Goal: Task Accomplishment & Management: Manage account settings

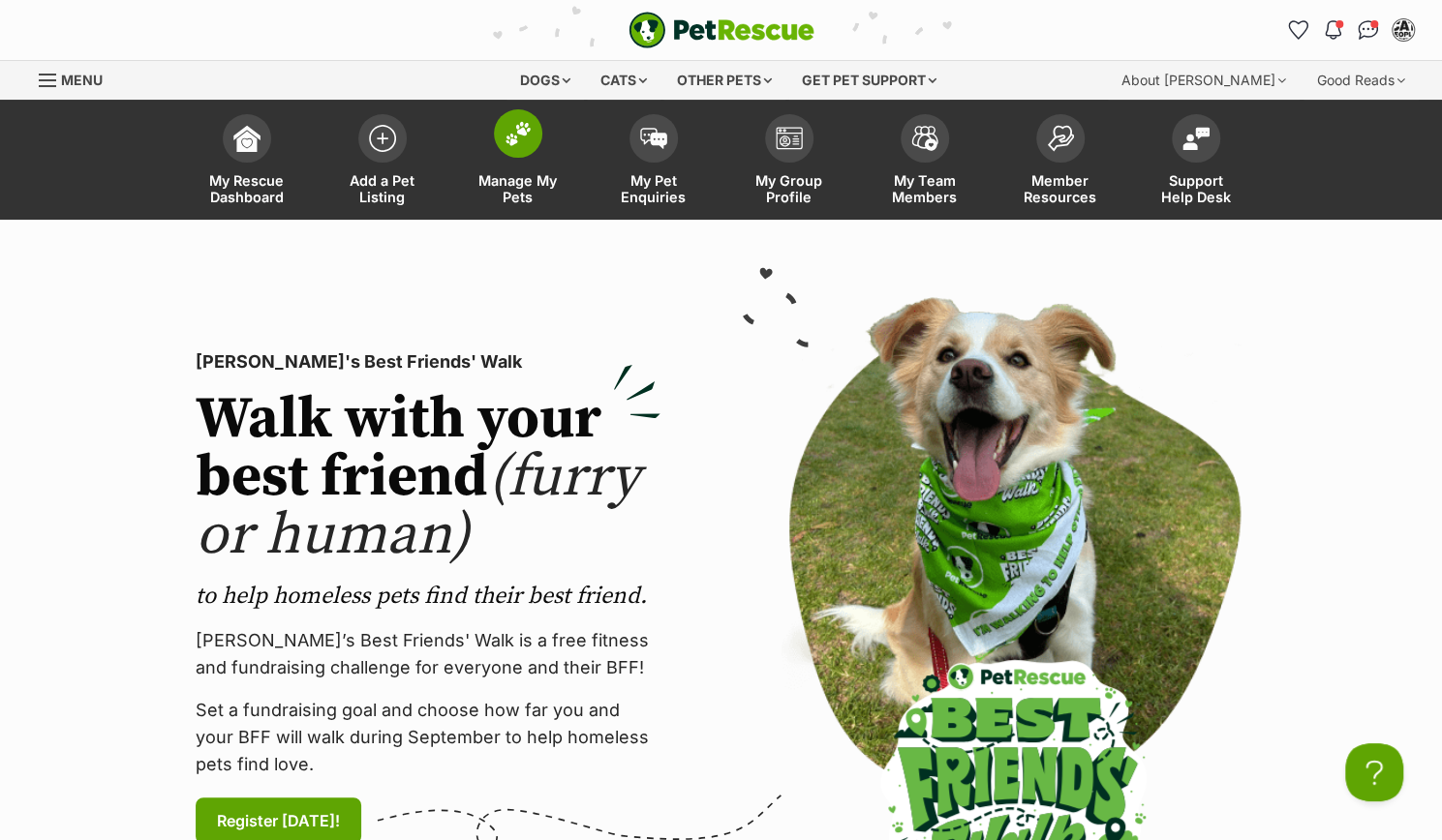
click at [488, 144] on link "Manage My Pets" at bounding box center [518, 162] width 136 height 115
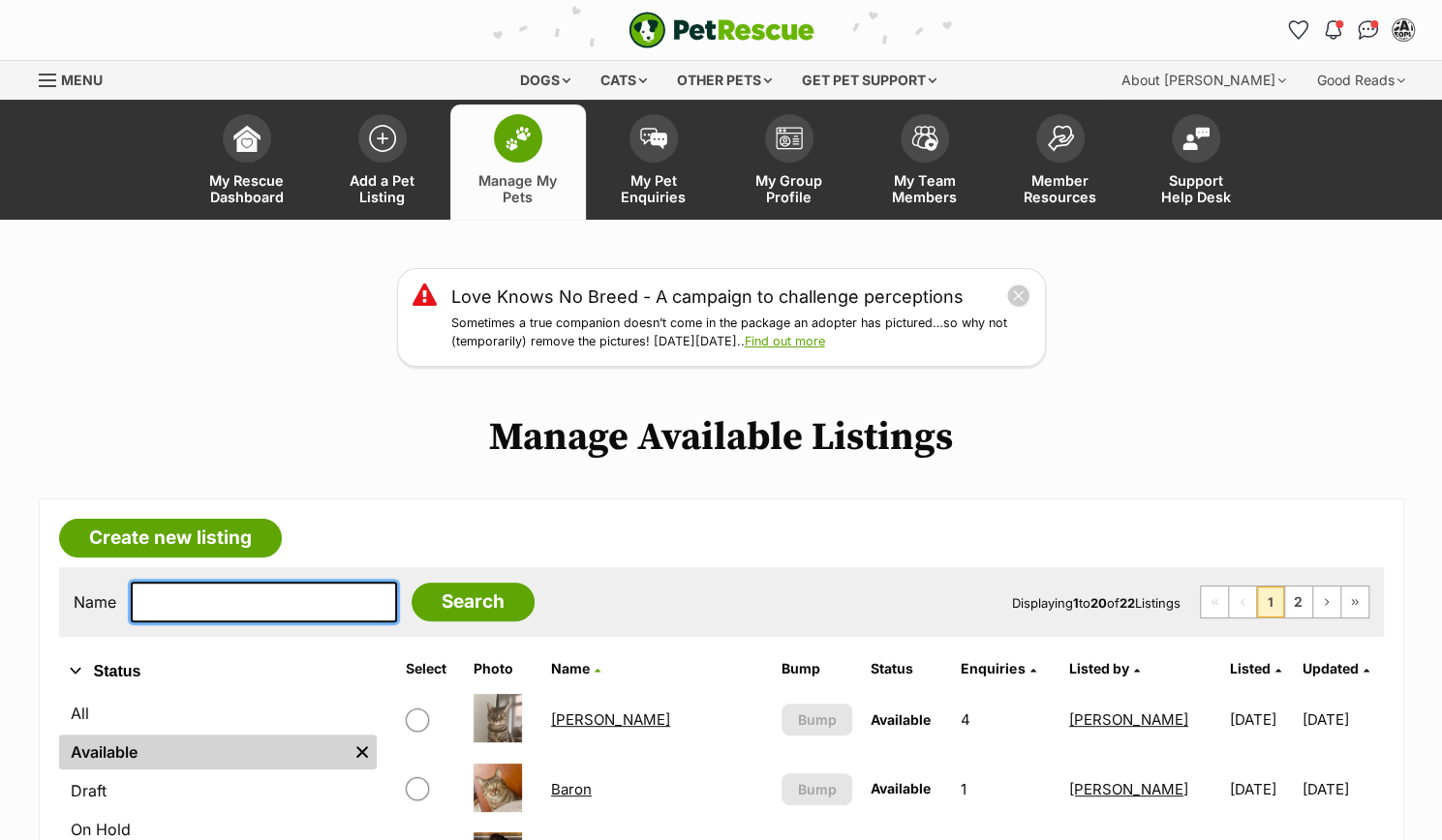
click at [286, 609] on input "text" at bounding box center [264, 602] width 266 height 41
type input "hana"
click at [412, 583] on input "Search" at bounding box center [473, 602] width 123 height 39
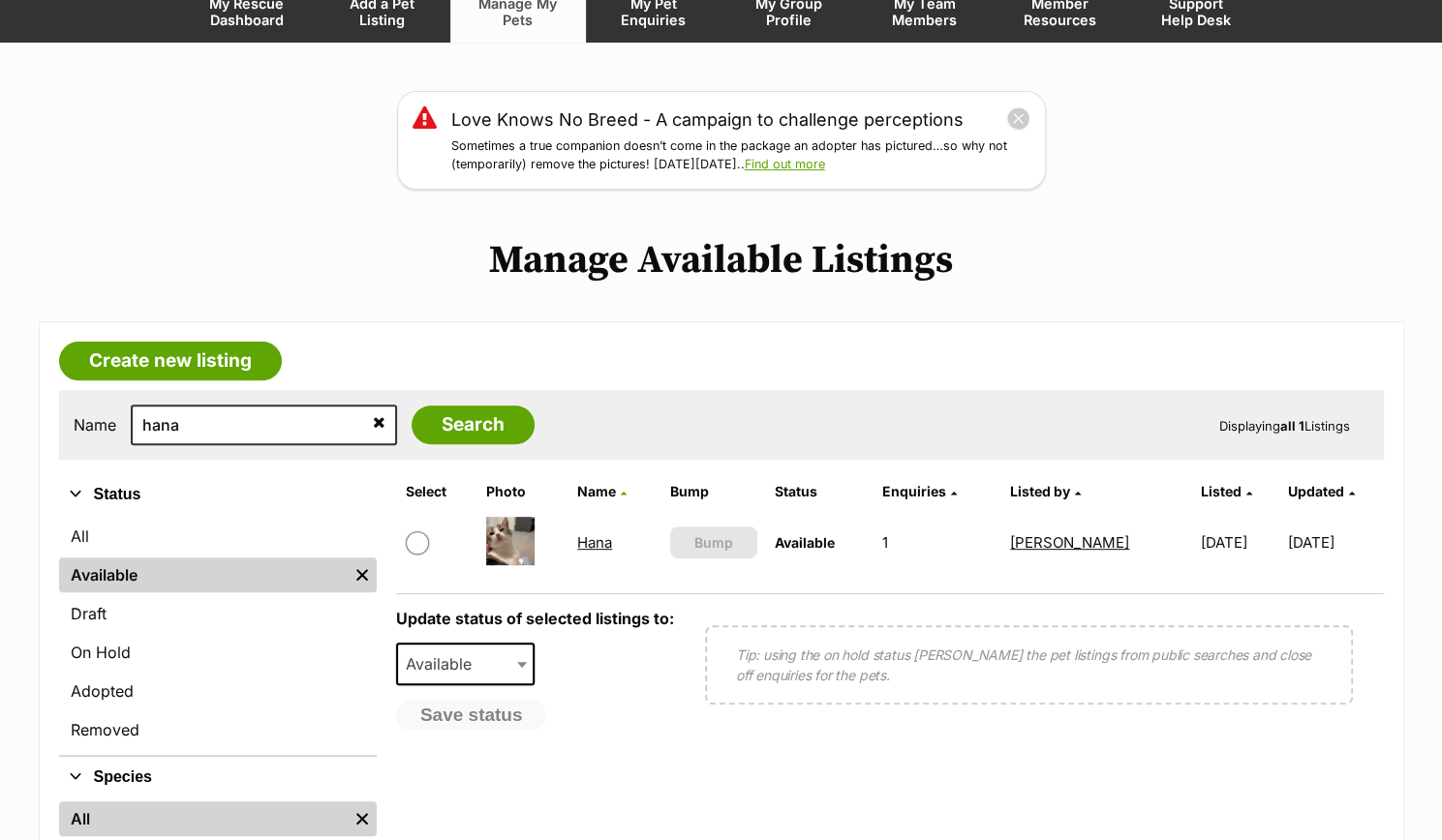
scroll to position [193, 0]
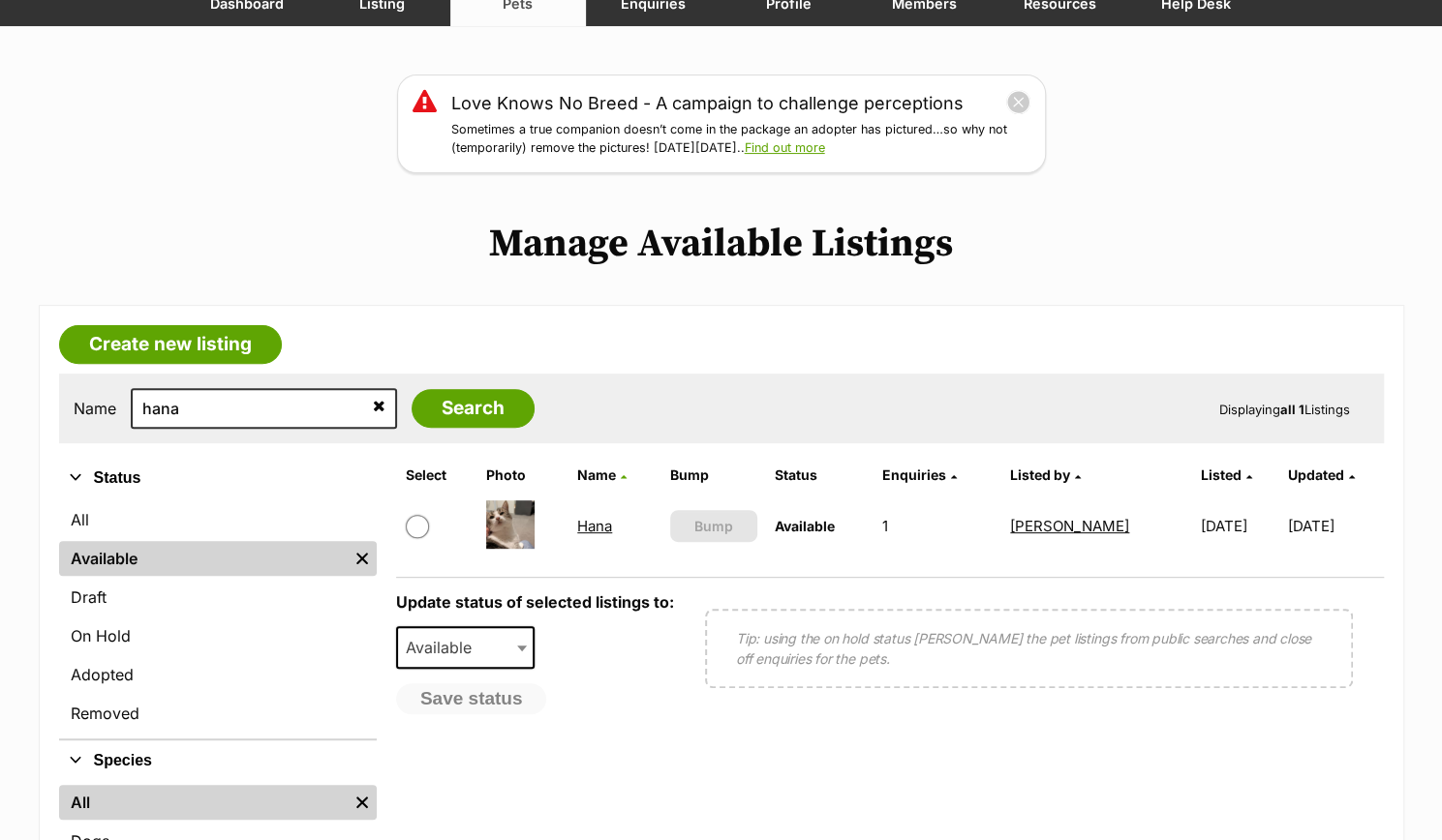
click at [581, 524] on link "Hana" at bounding box center [594, 526] width 35 height 19
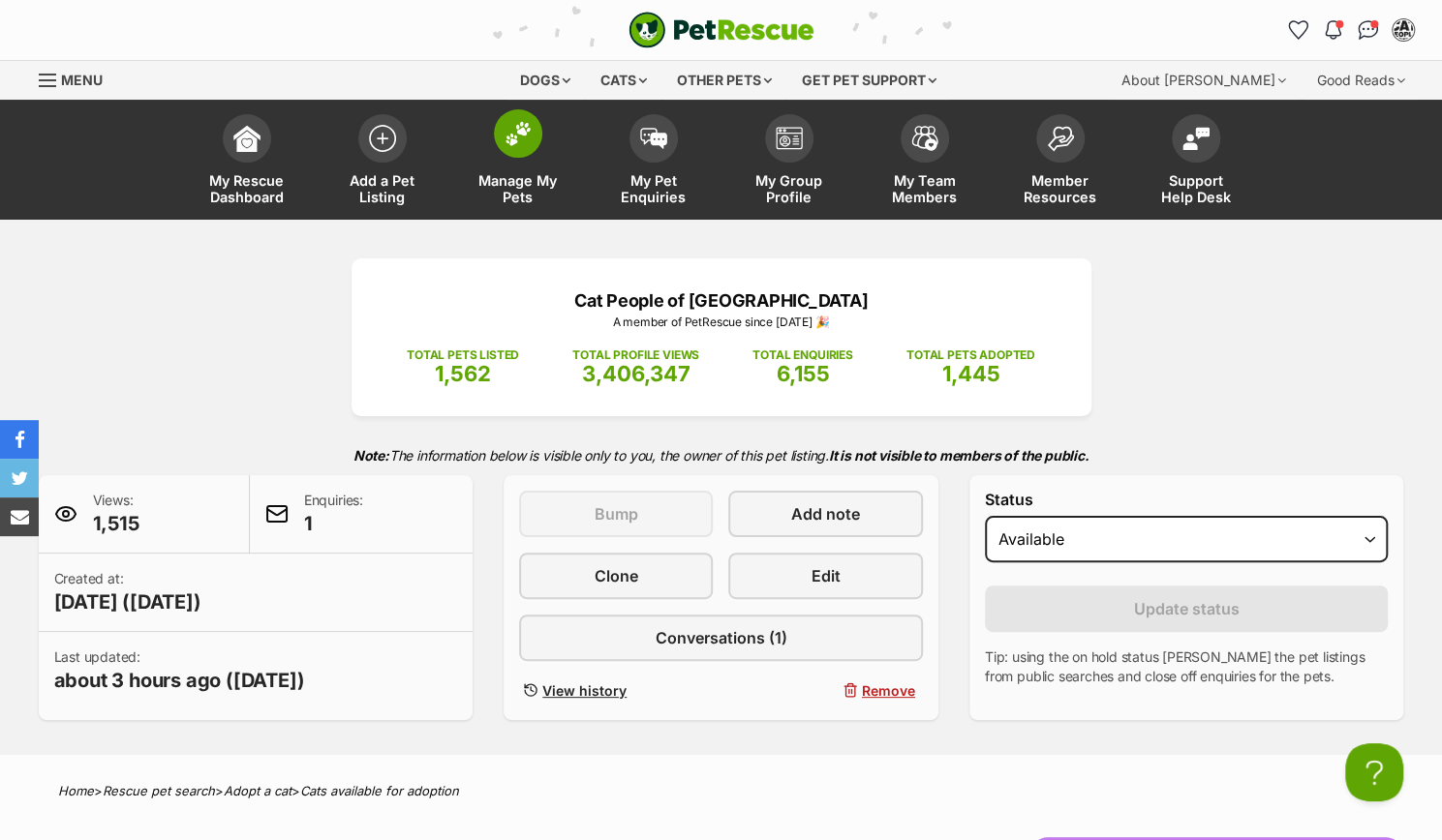
click at [546, 156] on link "Manage My Pets" at bounding box center [518, 162] width 136 height 115
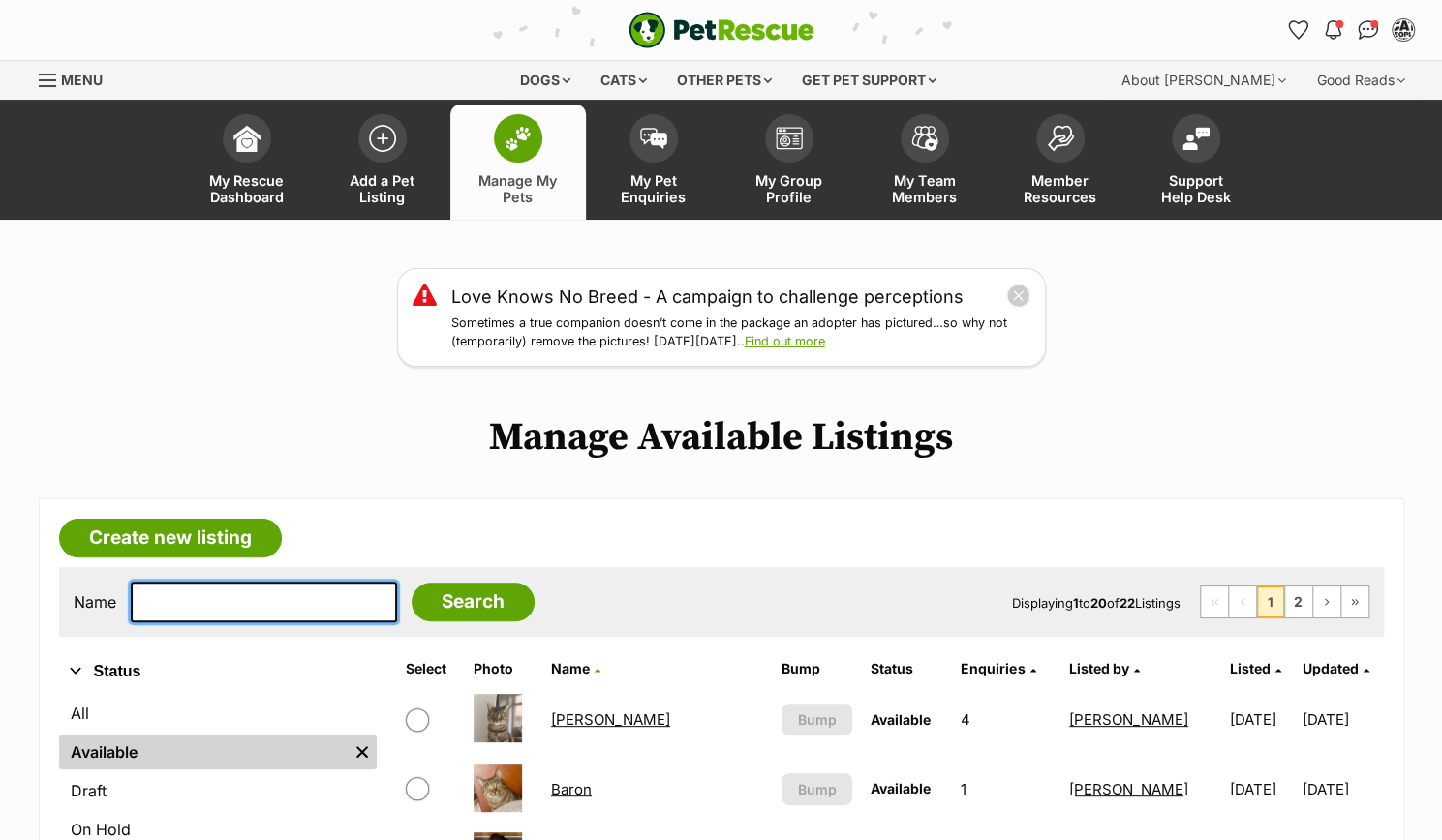
click at [313, 595] on input "text" at bounding box center [264, 602] width 266 height 41
type input "chase brushtail"
click at [412, 583] on input "Search" at bounding box center [473, 602] width 123 height 39
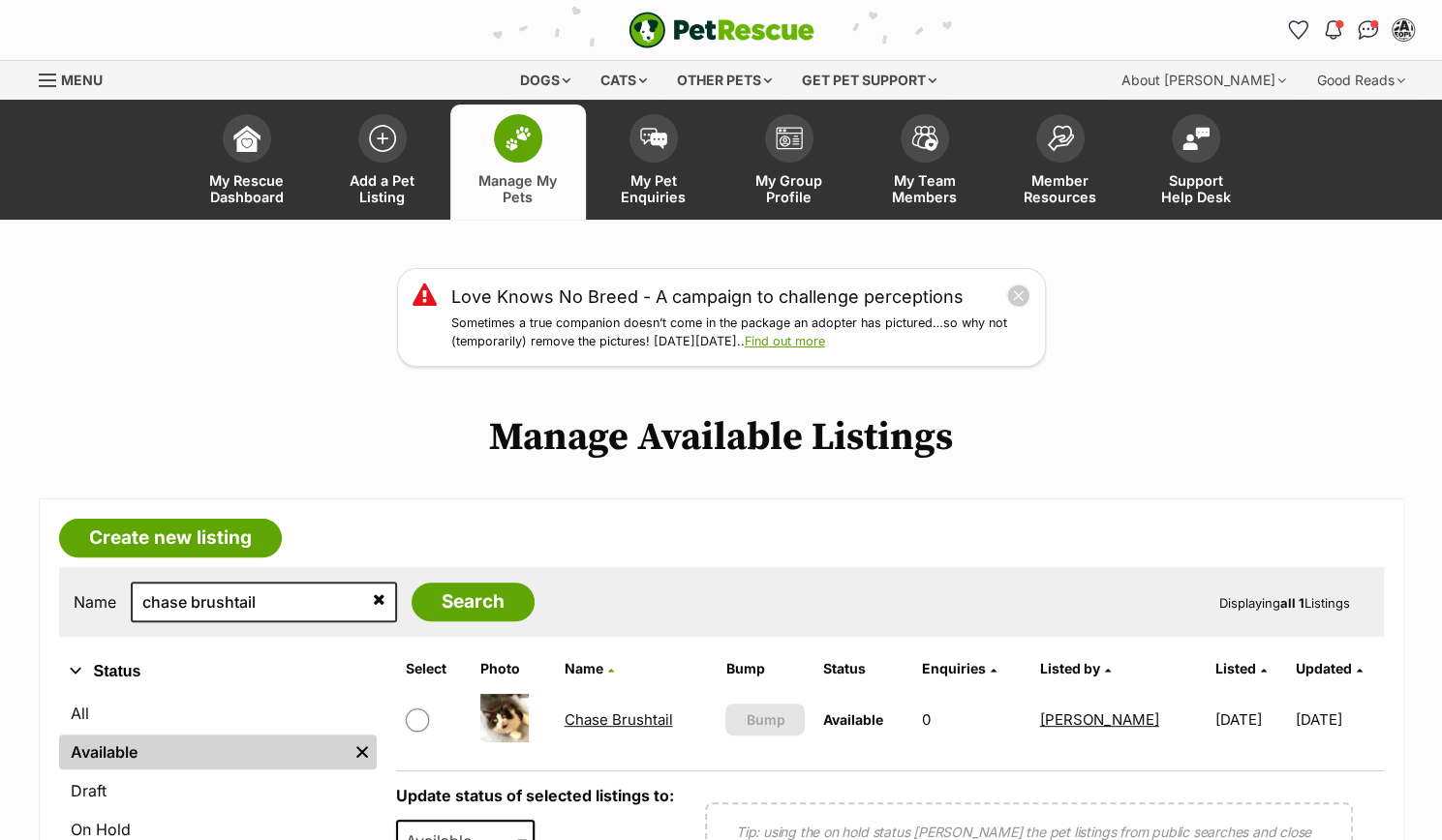
click at [591, 713] on link "Chase Brushtail" at bounding box center [618, 720] width 108 height 19
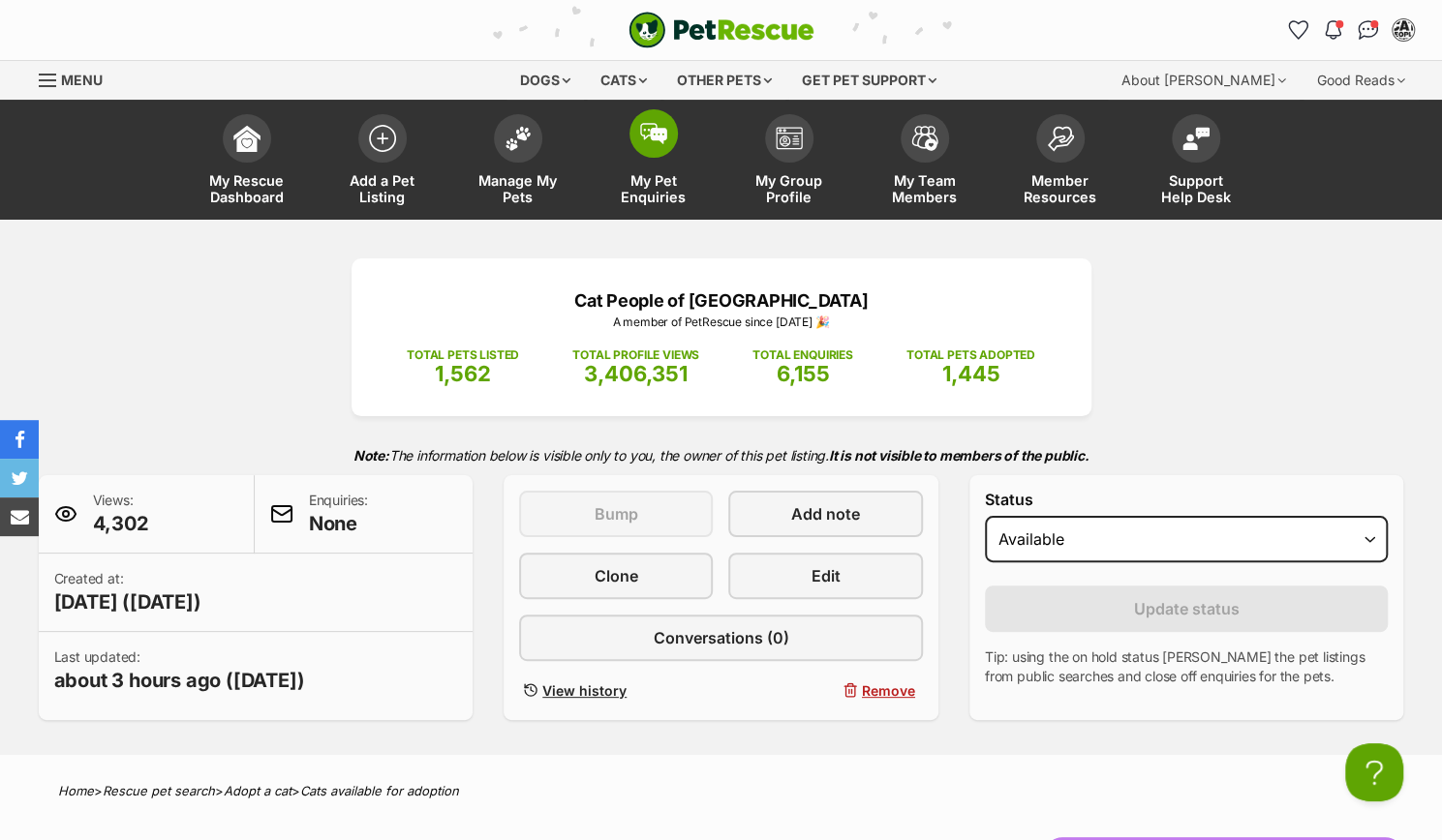
click at [674, 152] on link "My Pet Enquiries" at bounding box center [654, 162] width 136 height 115
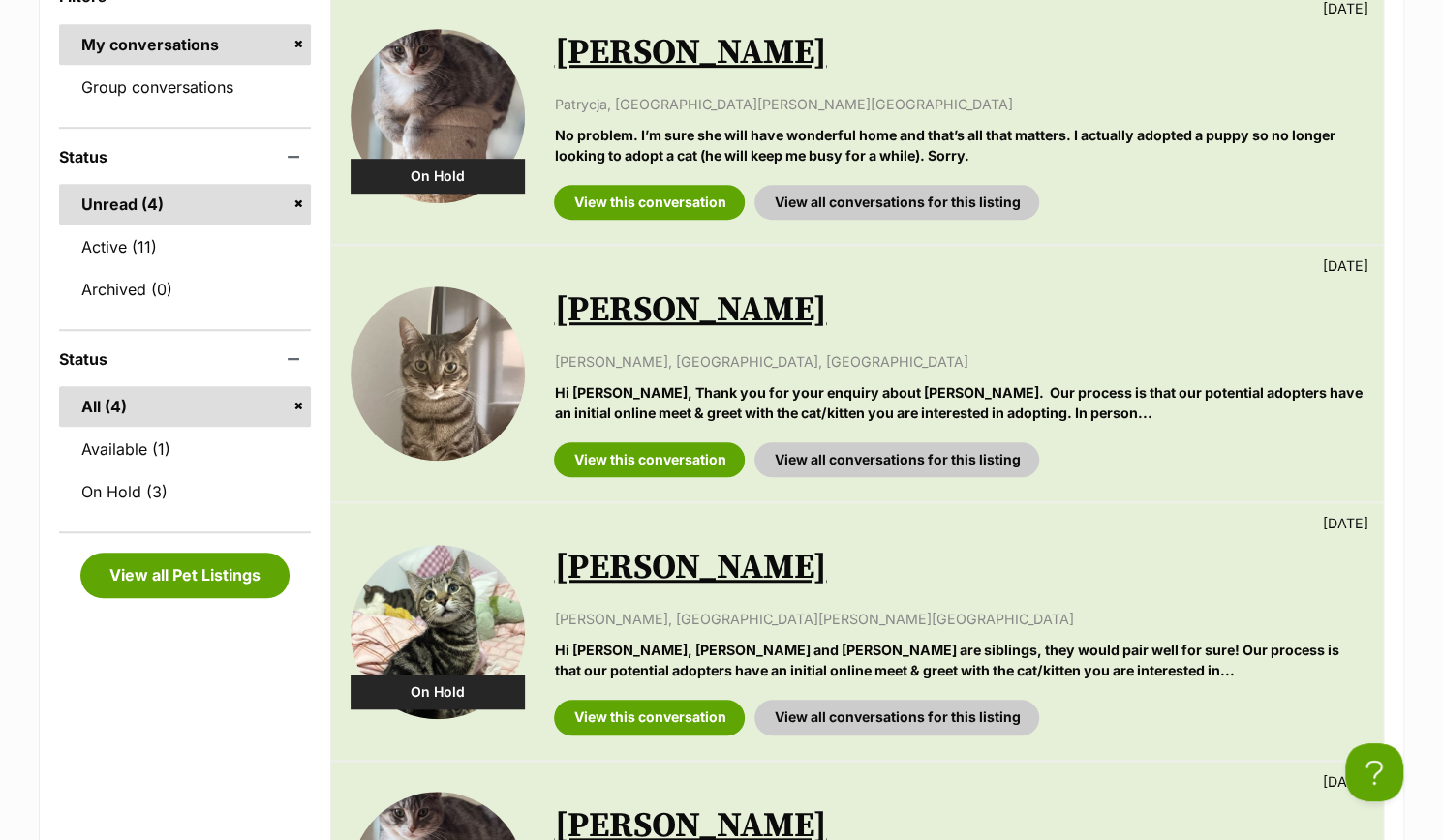
scroll to position [581, 0]
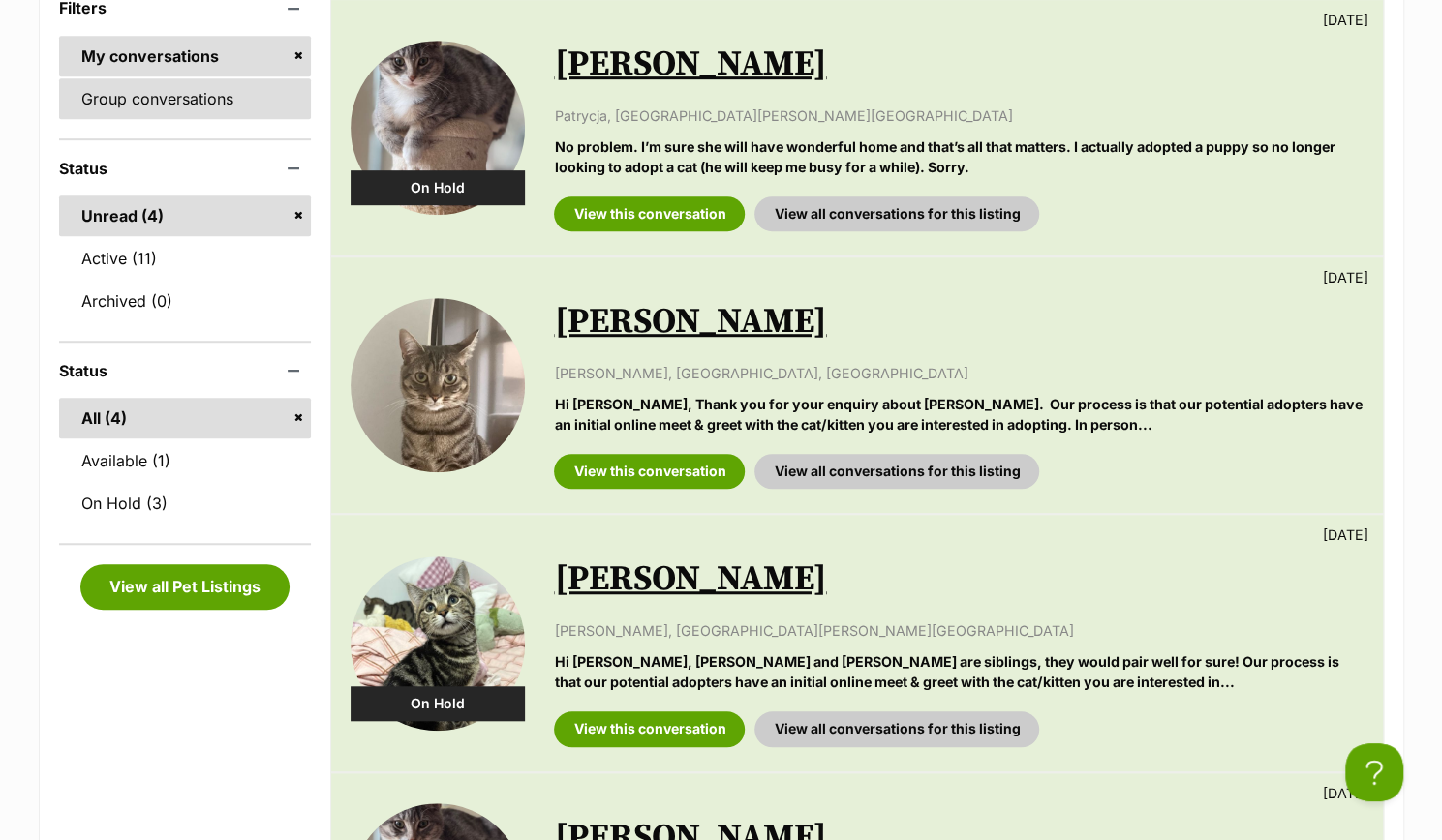
click at [179, 101] on link "Group conversations" at bounding box center [185, 98] width 253 height 41
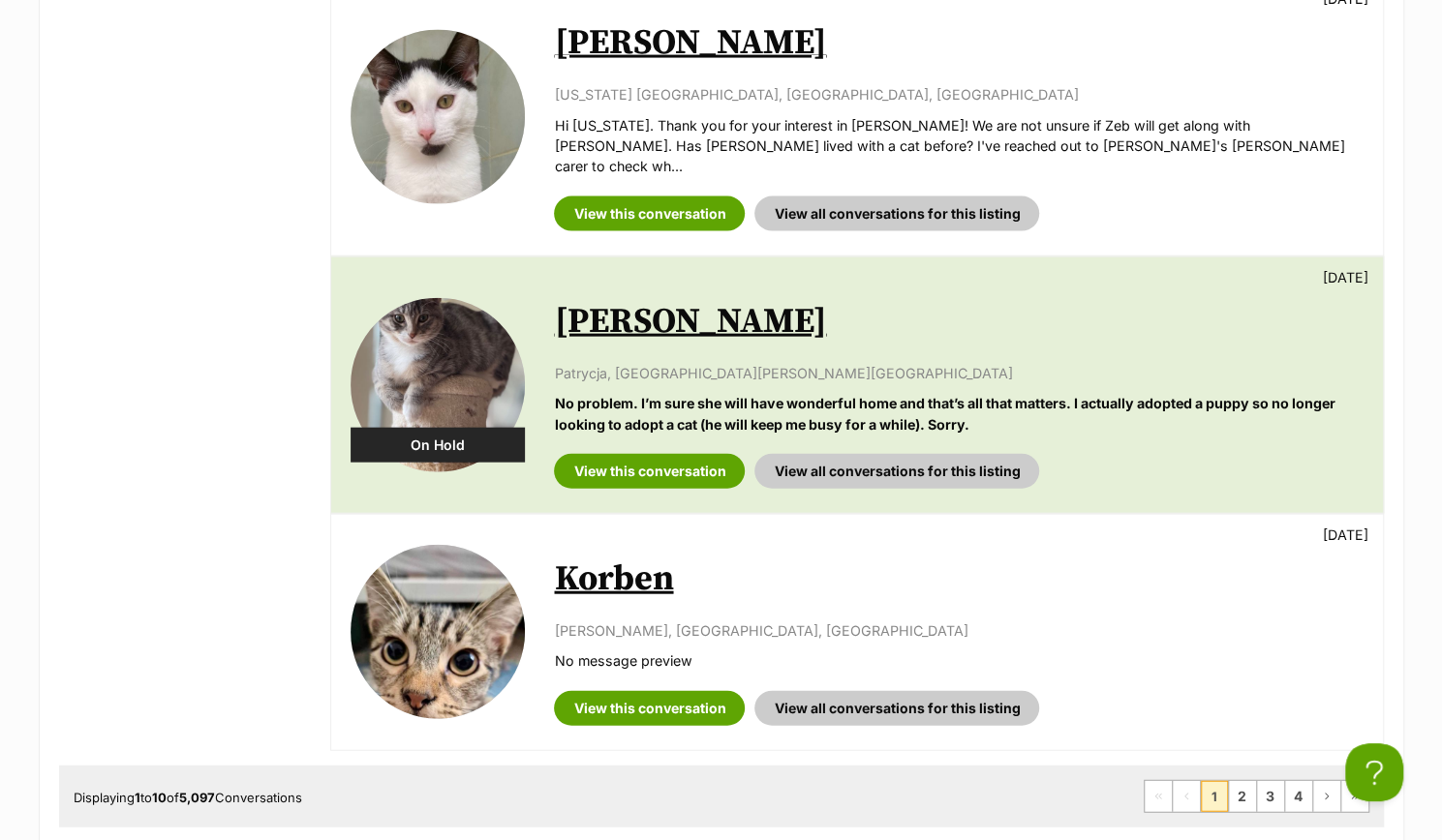
scroll to position [2421, 0]
click at [1244, 781] on link "2" at bounding box center [1242, 796] width 27 height 31
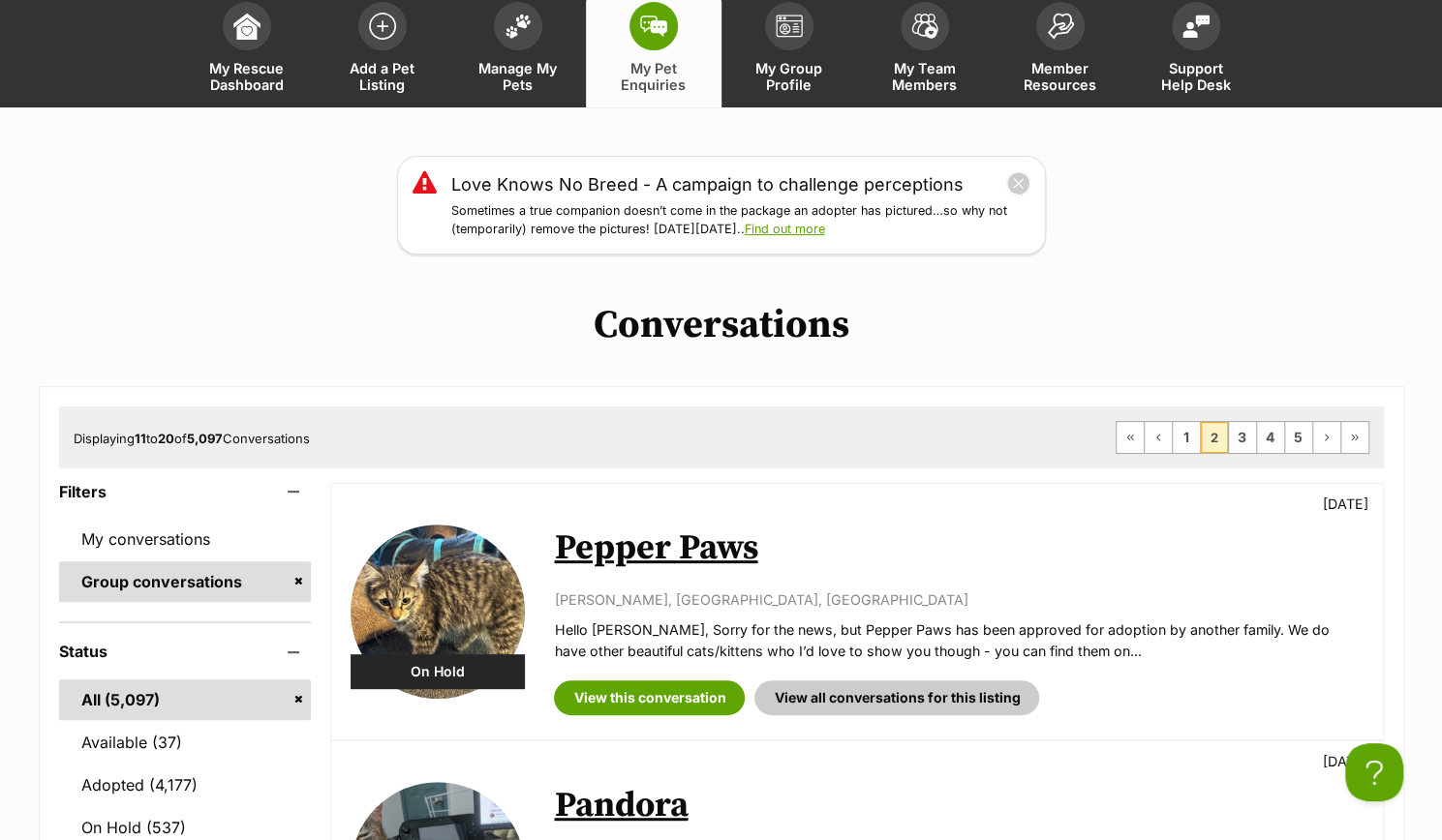
scroll to position [97, 0]
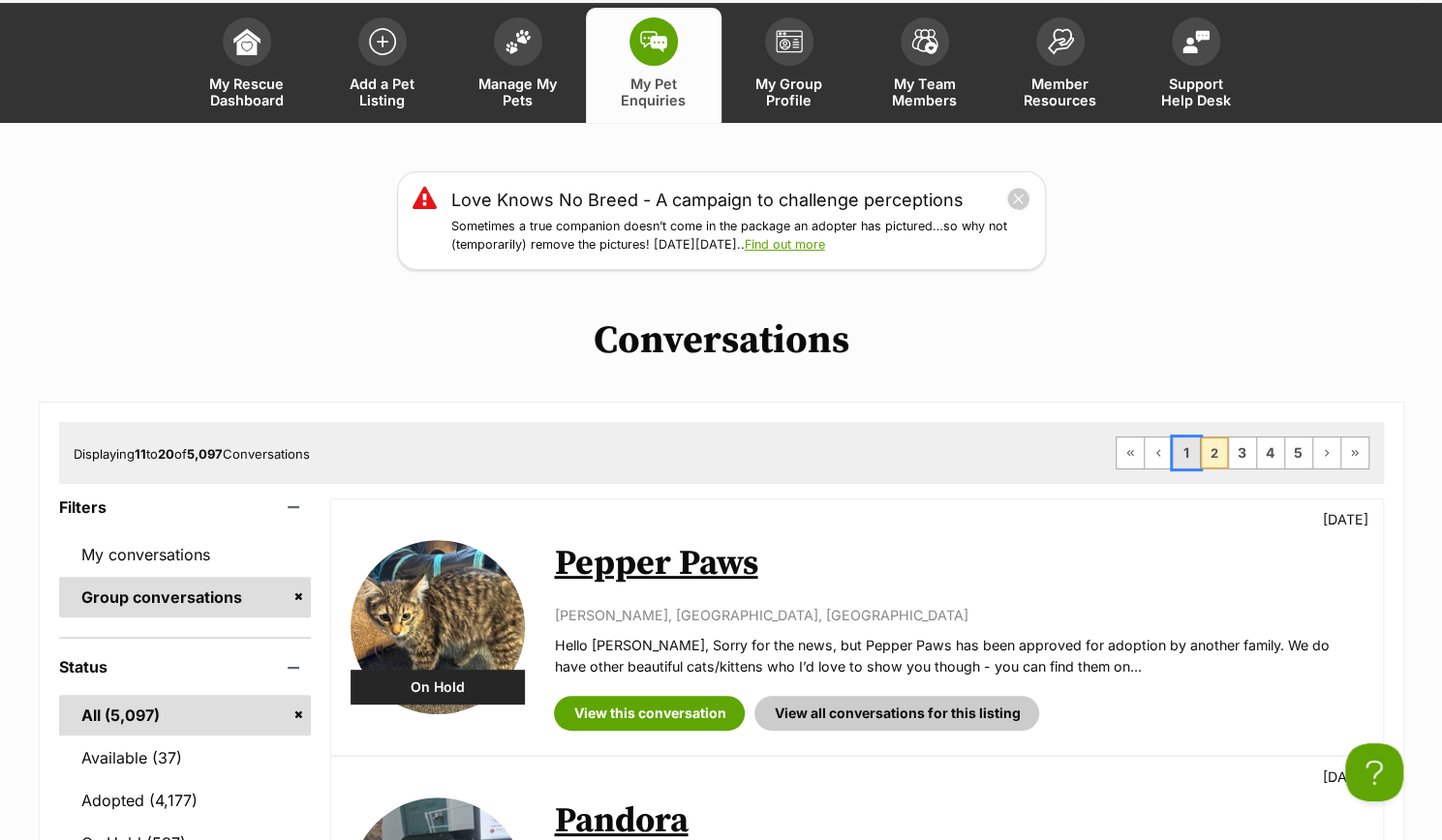
click at [1188, 442] on link "1" at bounding box center [1185, 452] width 27 height 31
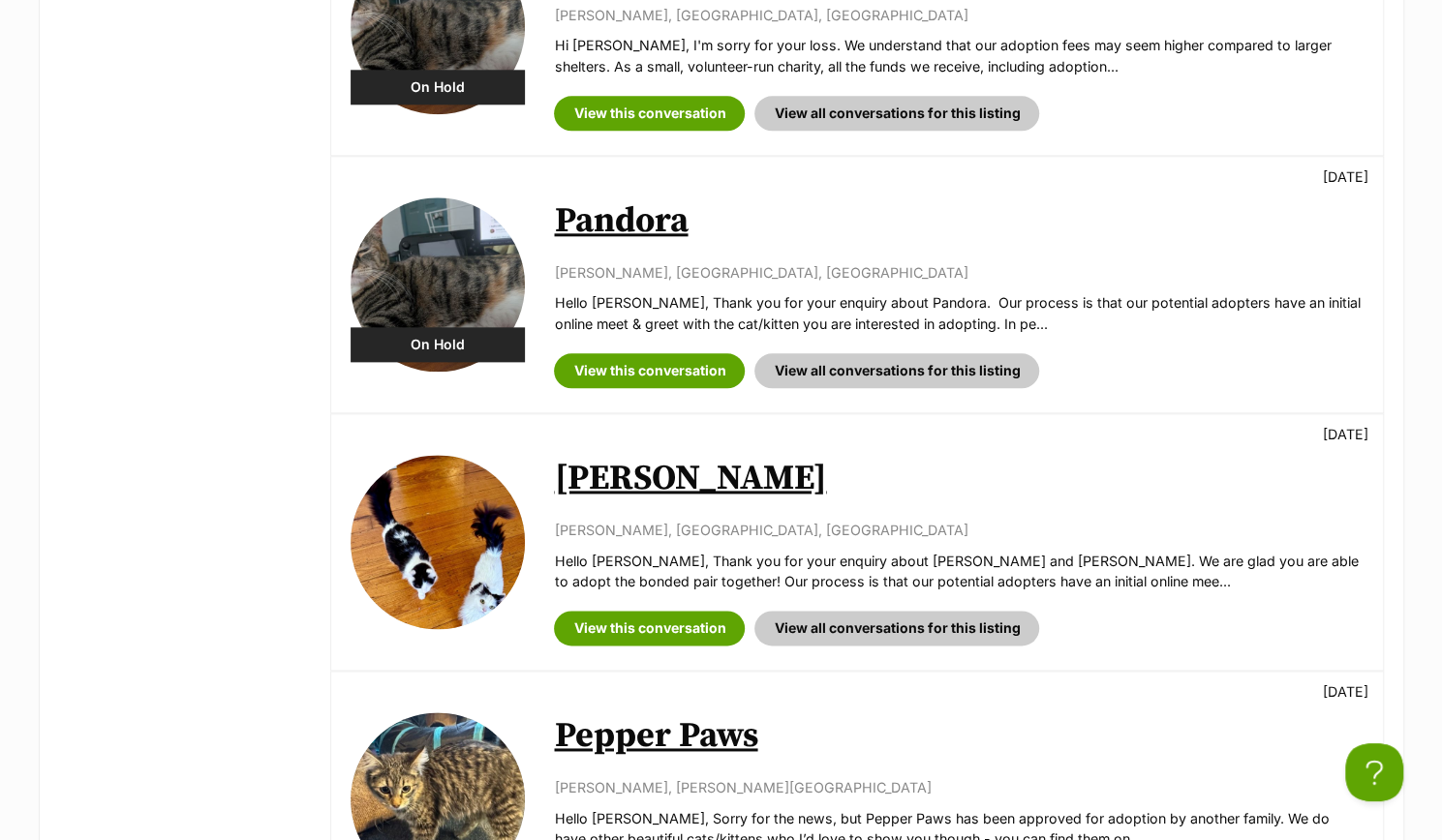
scroll to position [1208, 0]
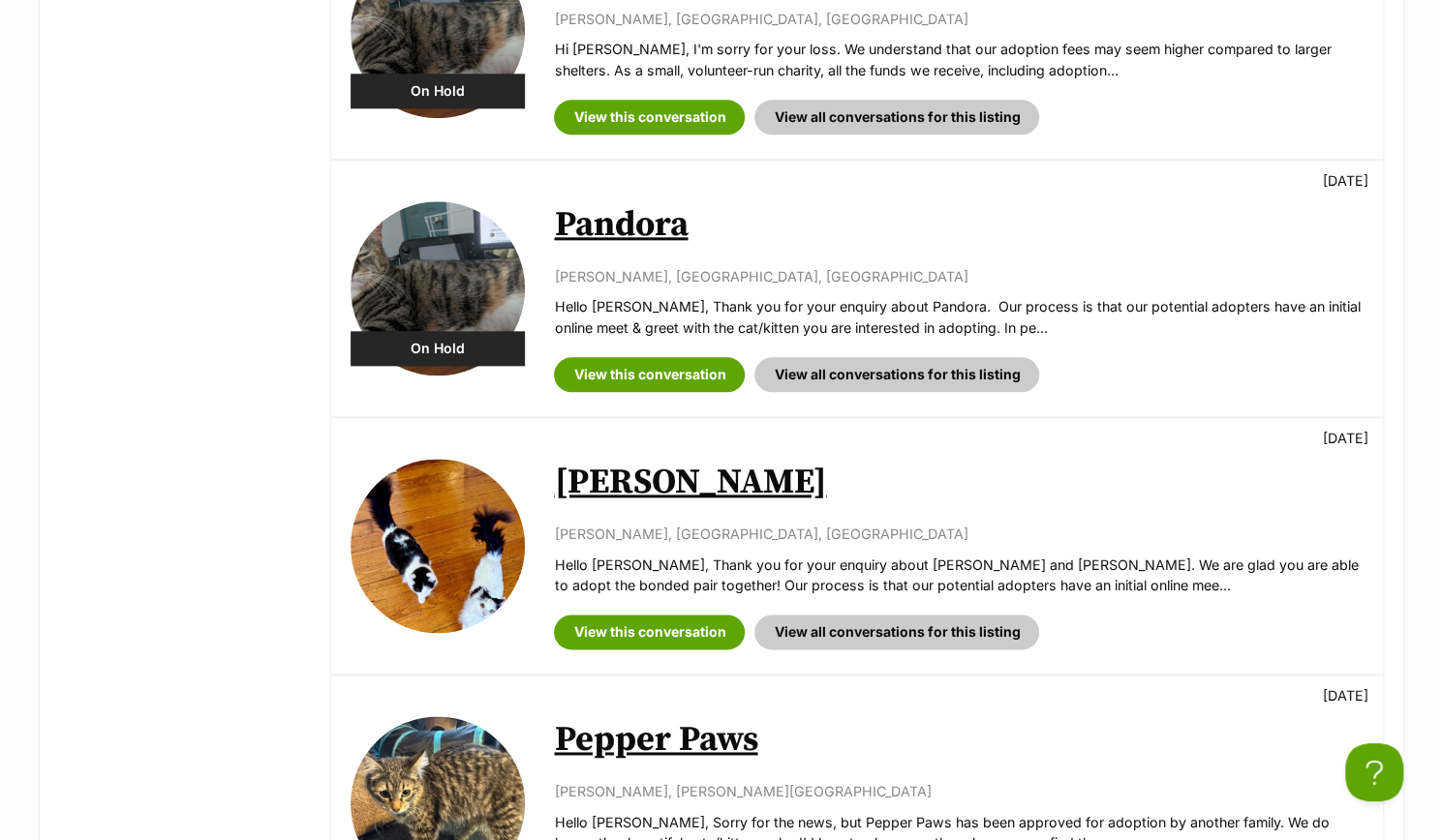
click at [602, 496] on link "[PERSON_NAME]" at bounding box center [689, 483] width 272 height 44
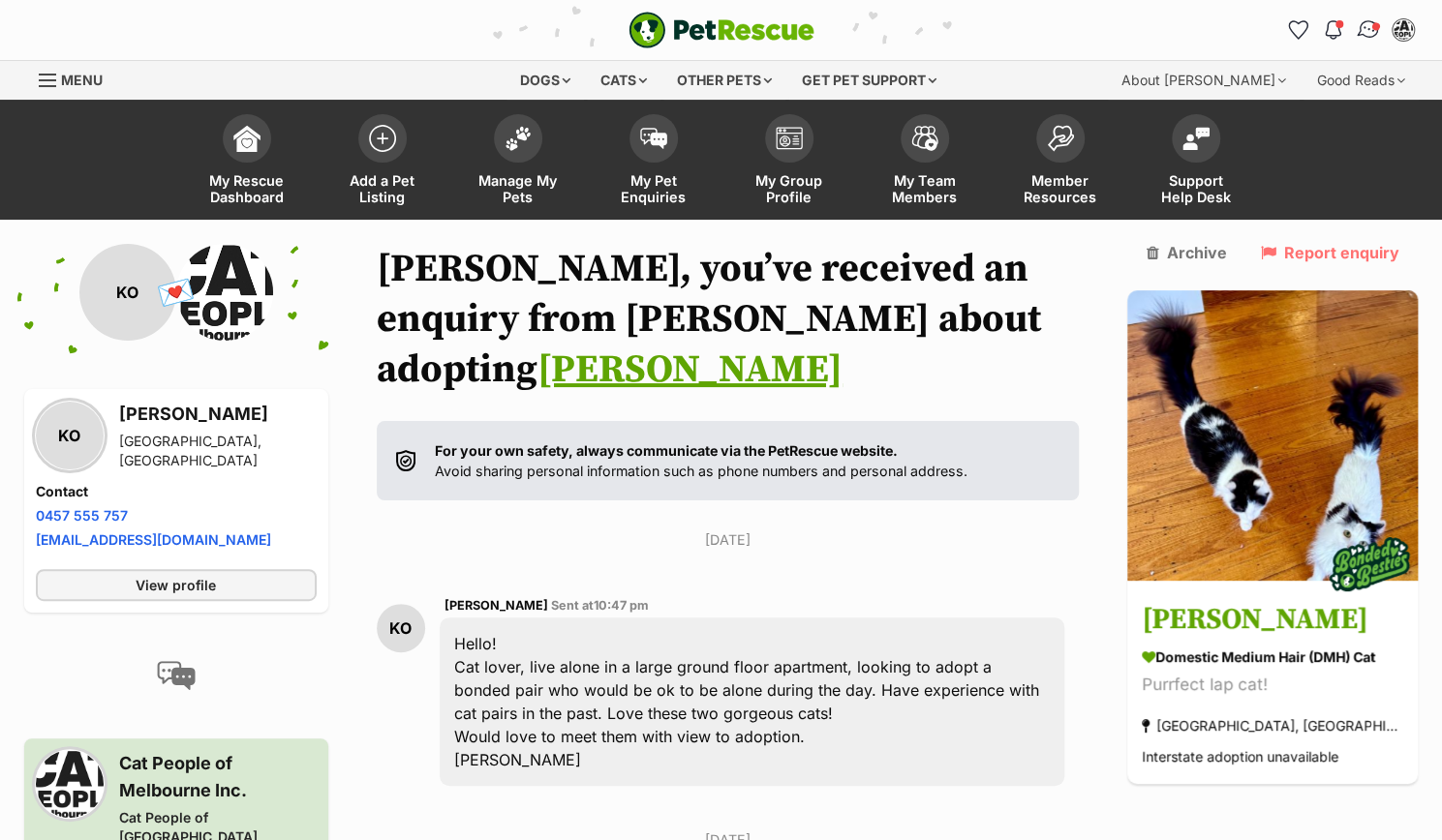
click at [1359, 26] on img "Conversations" at bounding box center [1368, 30] width 26 height 25
